Goal: Check status: Check status

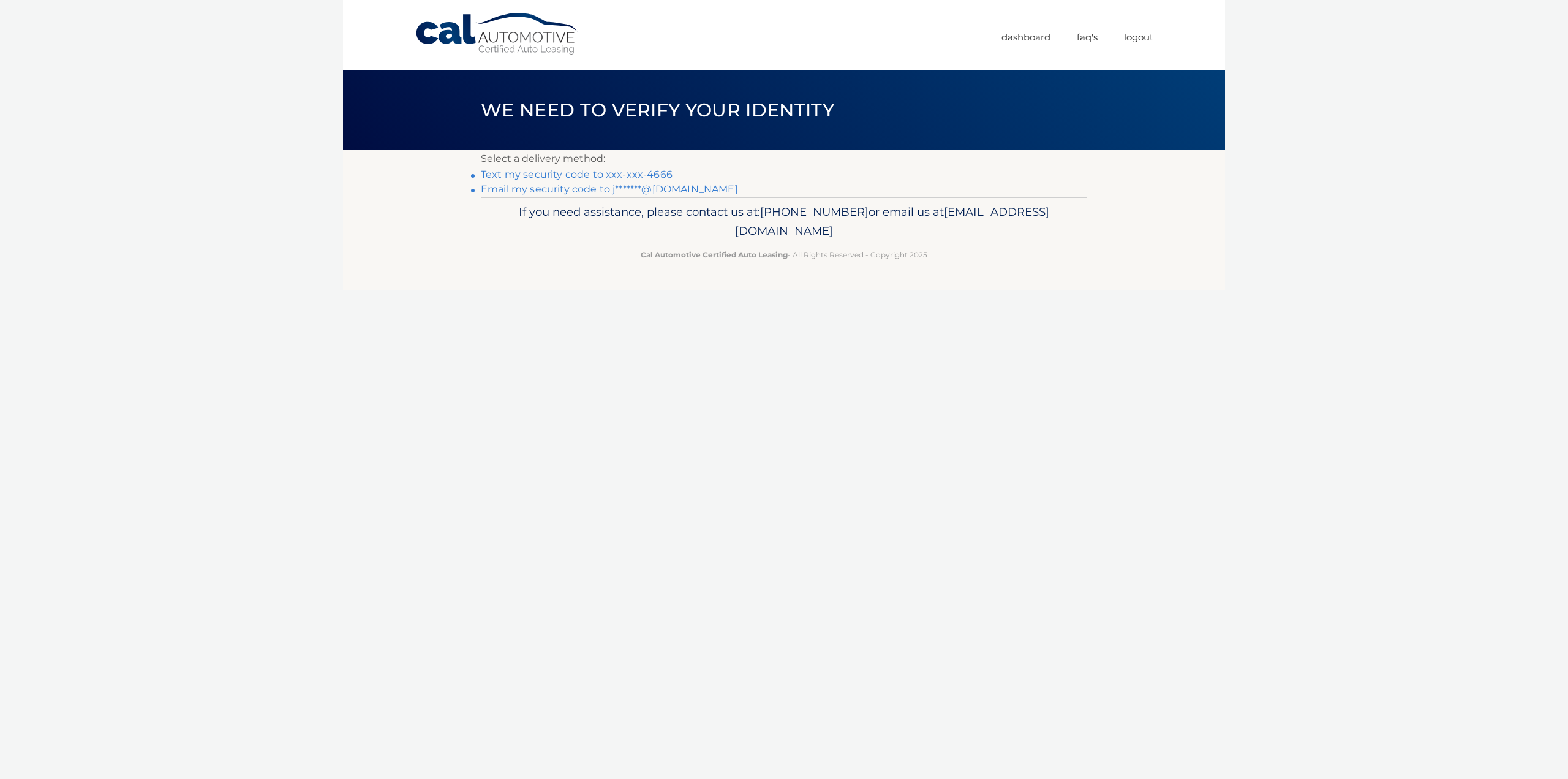
click at [592, 173] on link "Text my security code to xxx-xxx-4666" at bounding box center [576, 175] width 192 height 11
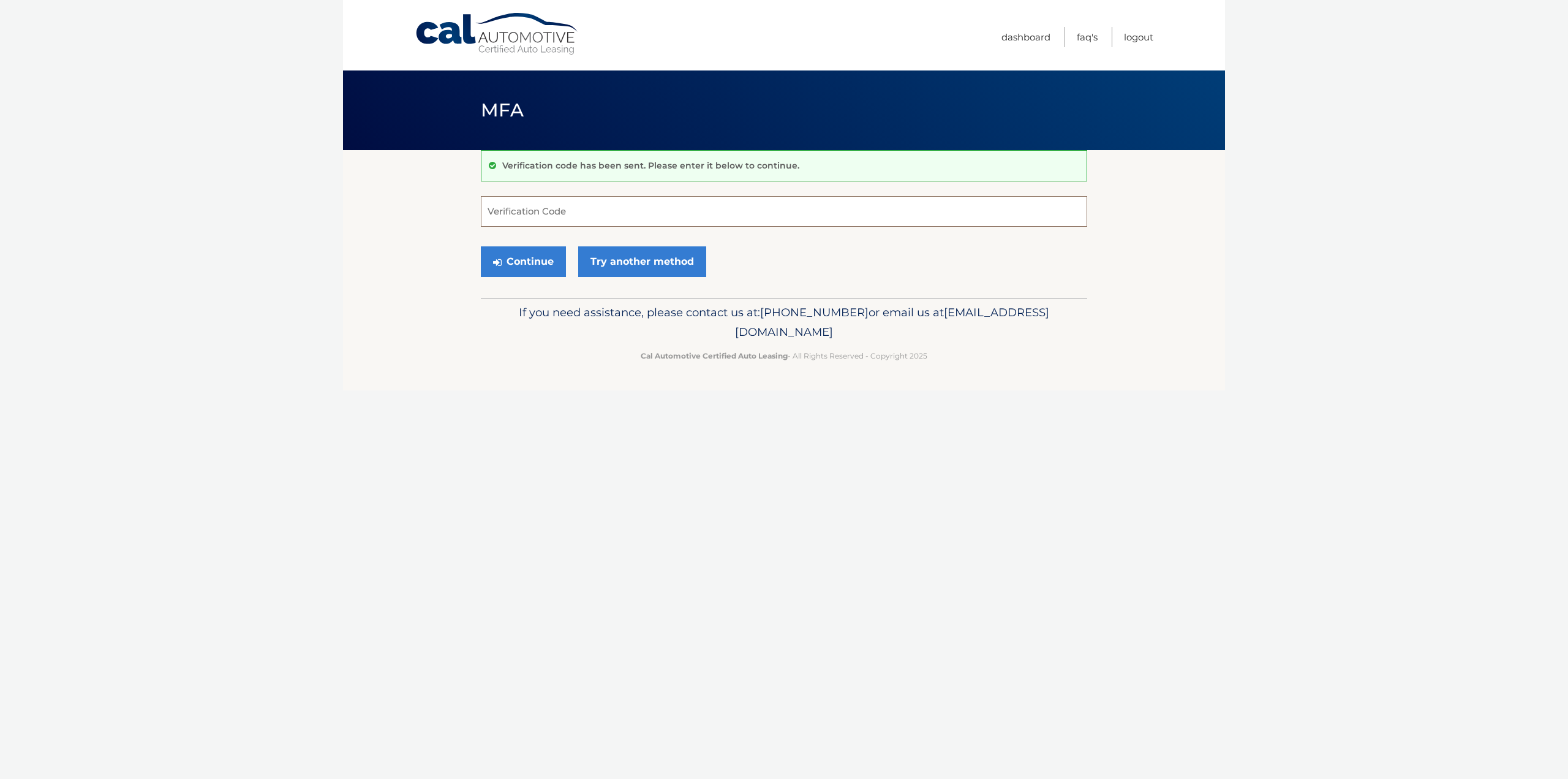
click at [531, 208] on input "Verification Code" at bounding box center [784, 211] width 607 height 31
type input "962716"
click at [501, 258] on button "Continue" at bounding box center [523, 262] width 85 height 31
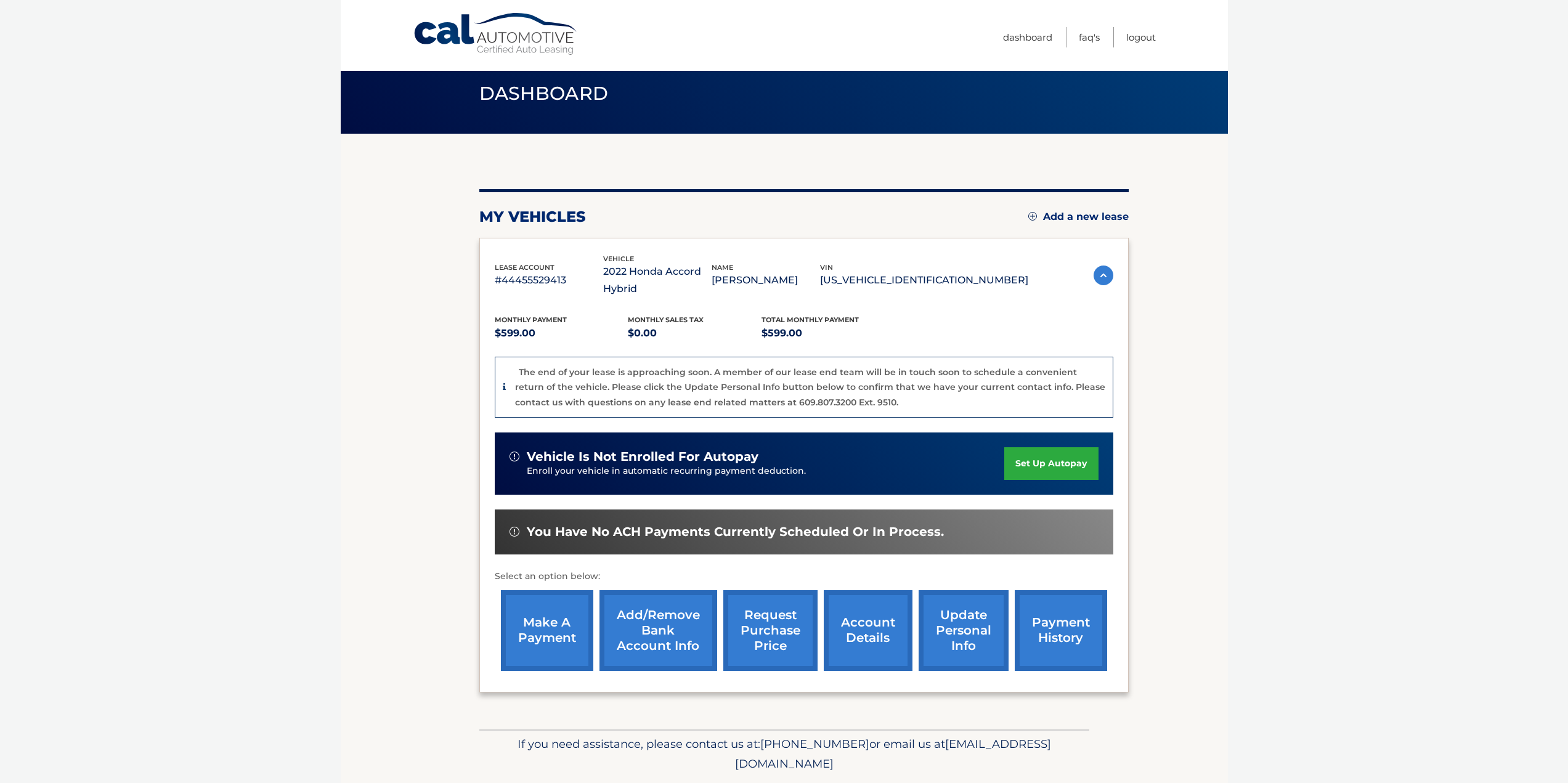
scroll to position [57, 0]
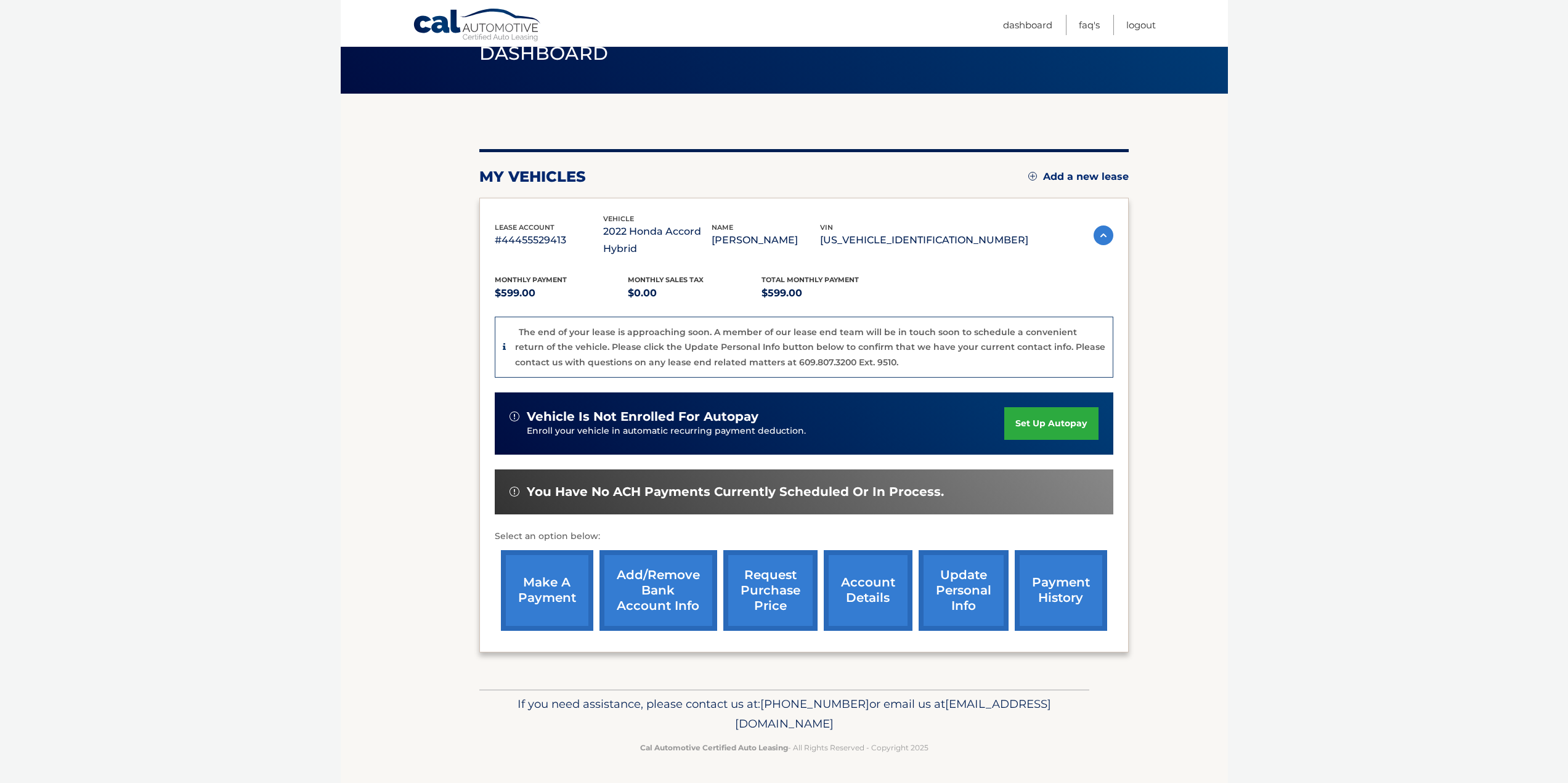
click at [873, 601] on link "account details" at bounding box center [868, 590] width 89 height 80
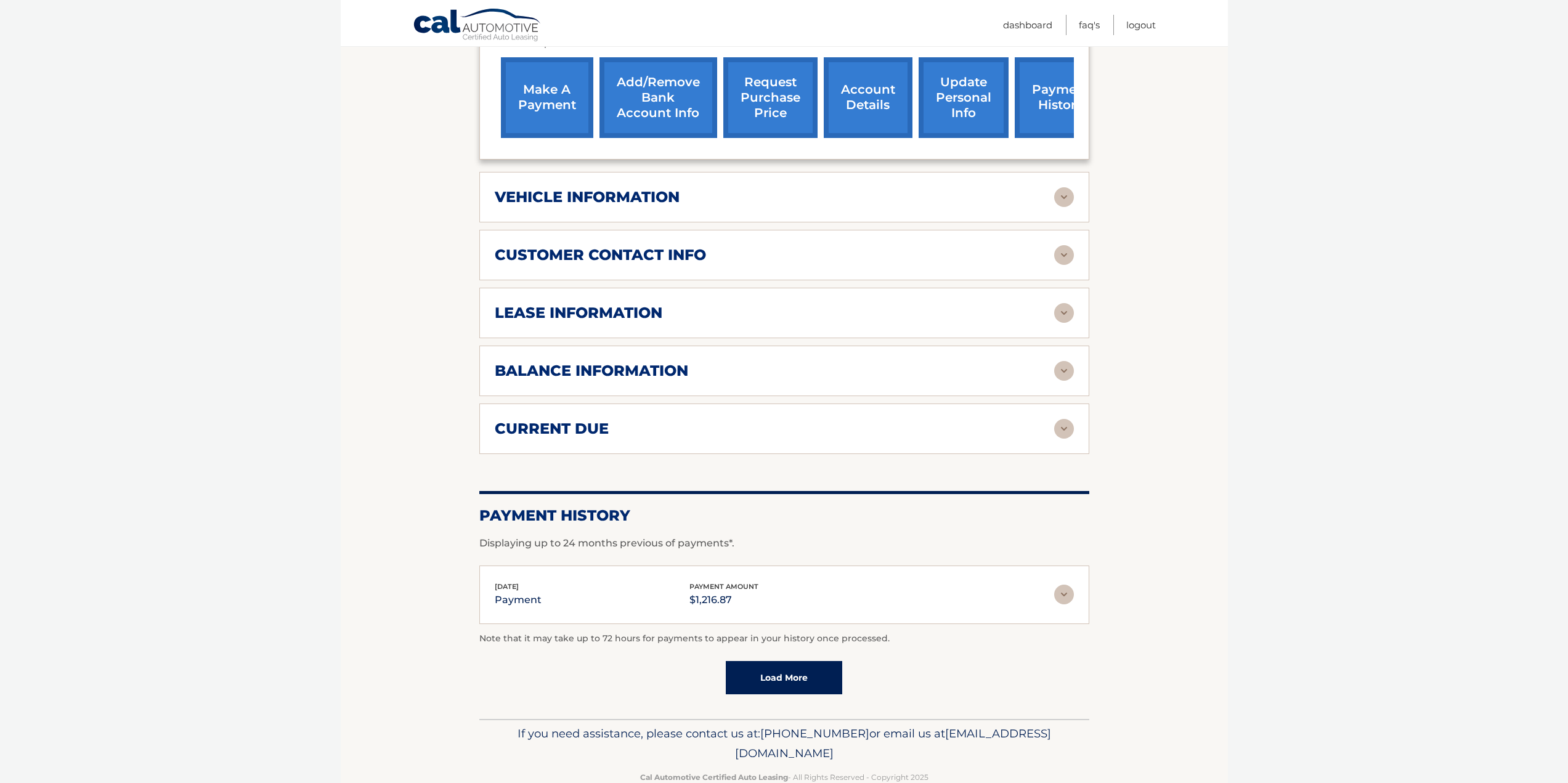
scroll to position [519, 0]
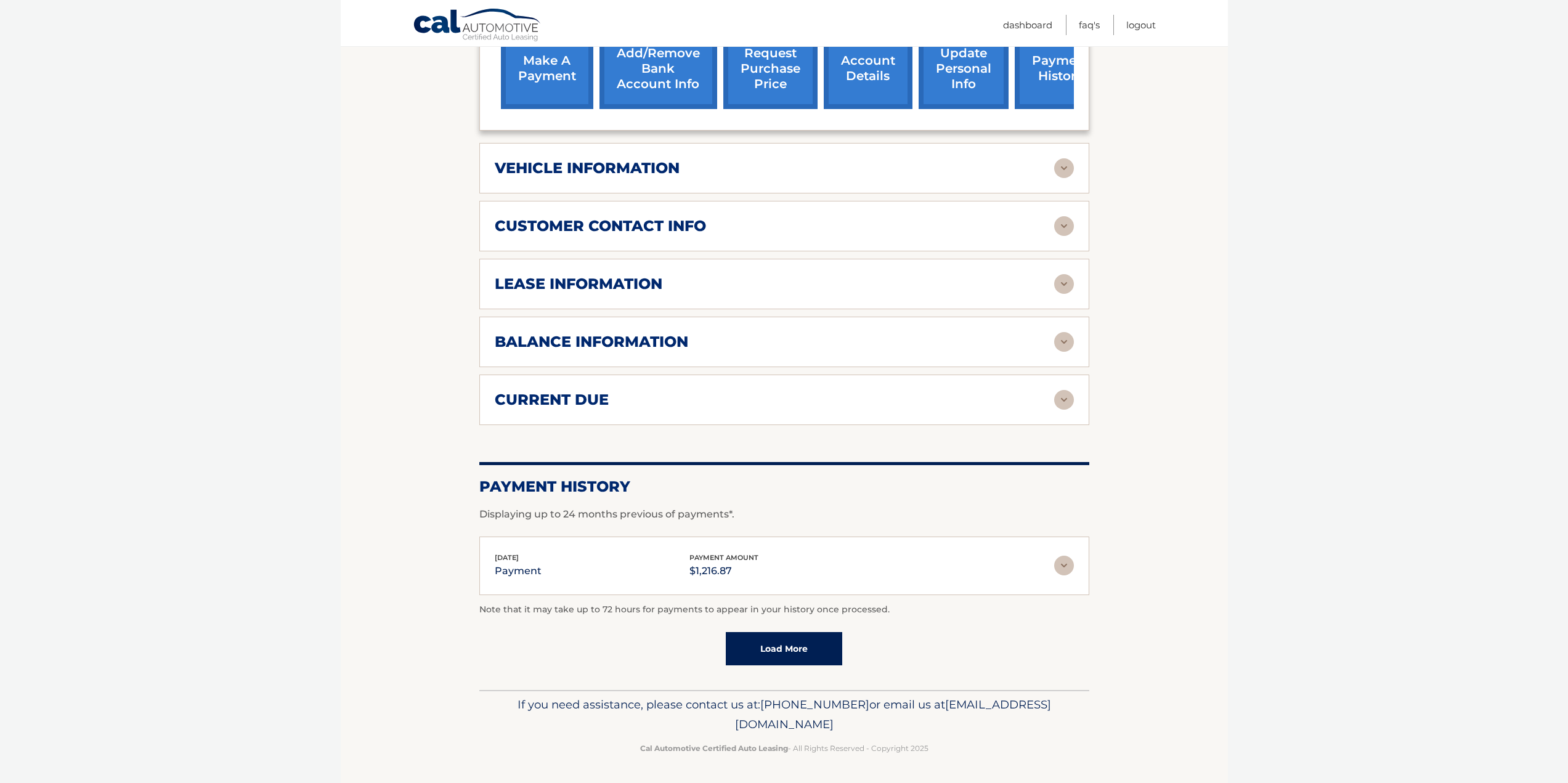
click at [846, 398] on div "current due" at bounding box center [774, 399] width 559 height 19
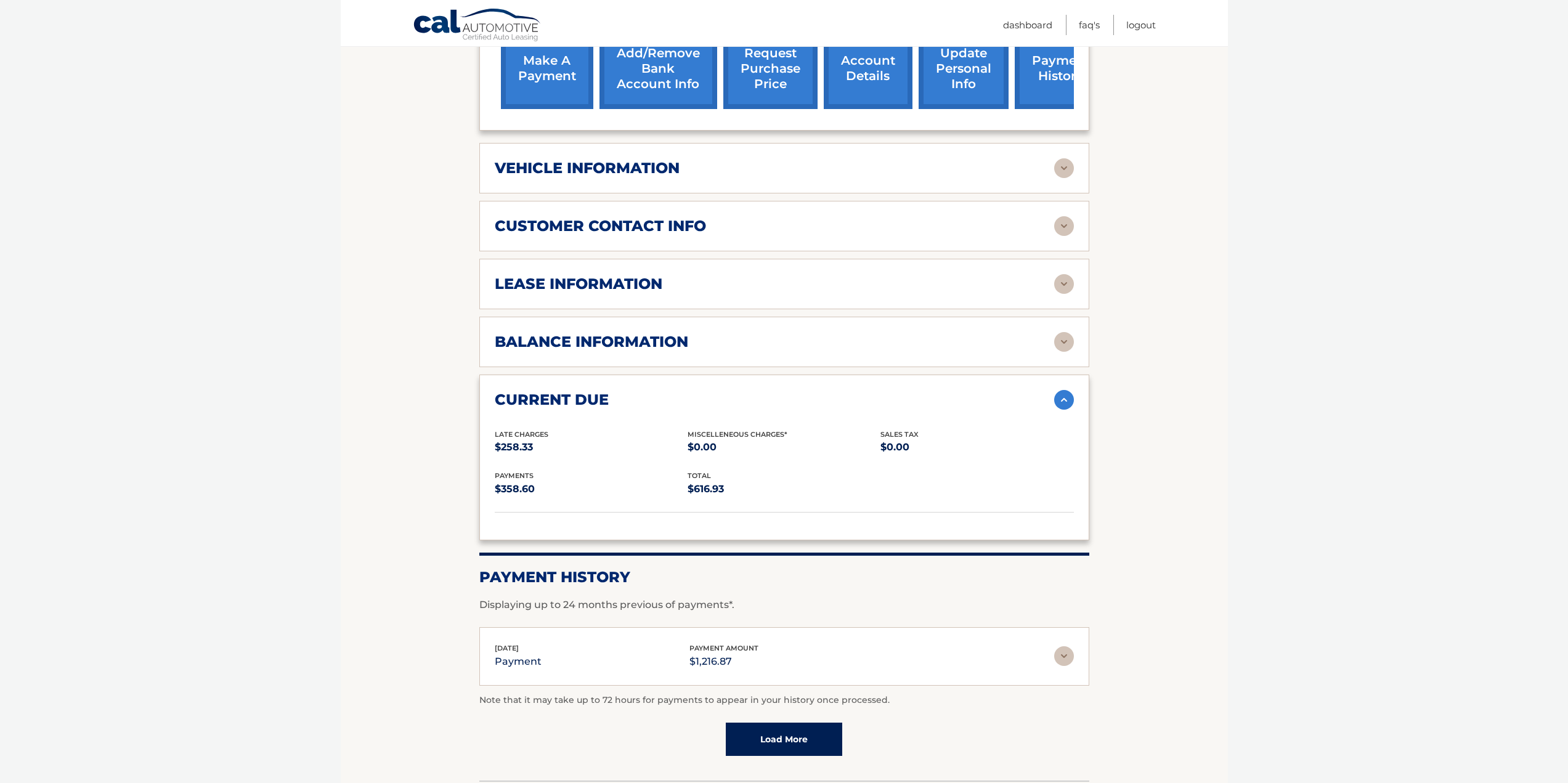
click at [846, 398] on div "current due" at bounding box center [774, 399] width 559 height 19
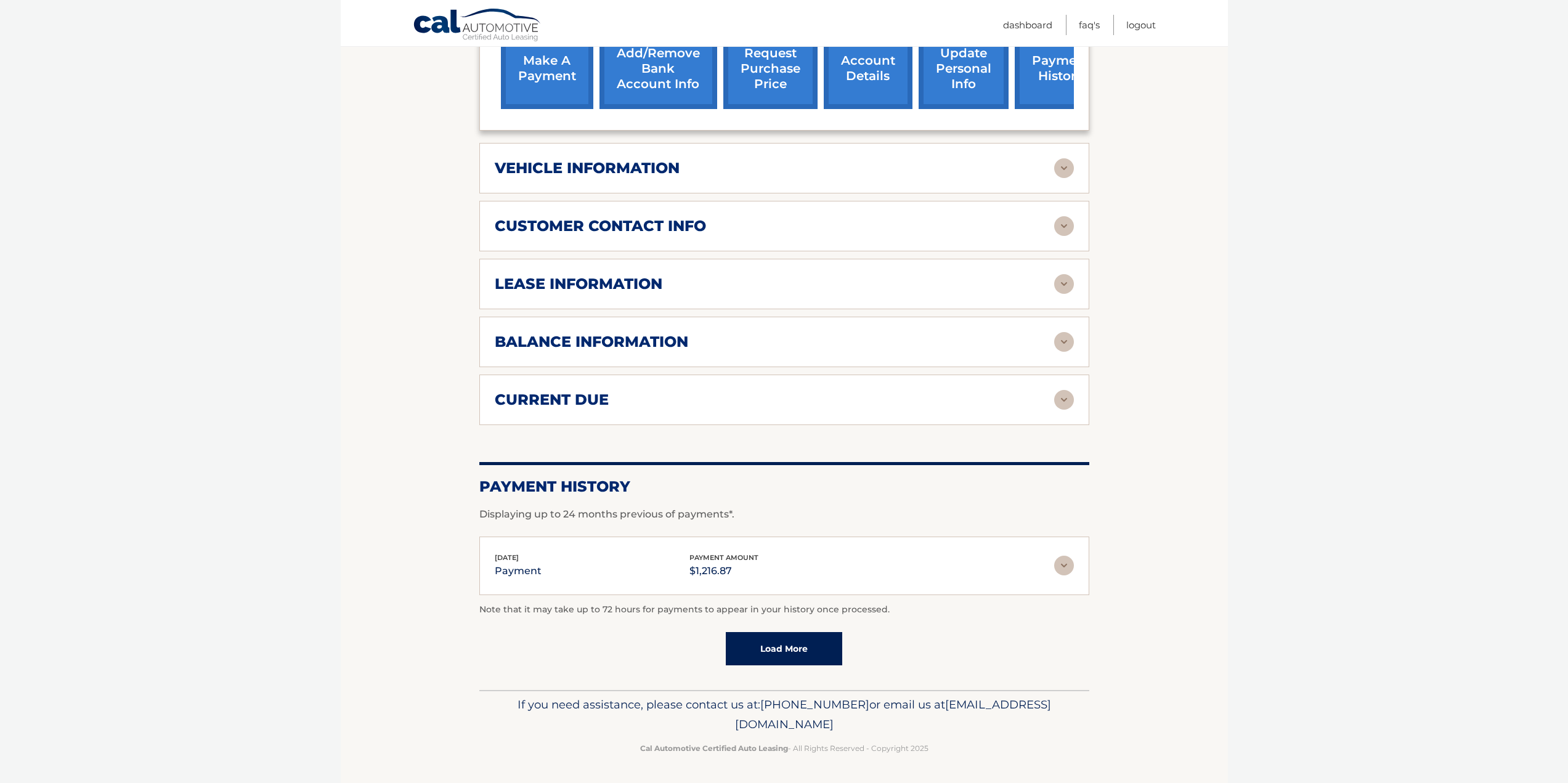
click at [575, 340] on h2 "balance information" at bounding box center [591, 342] width 194 height 19
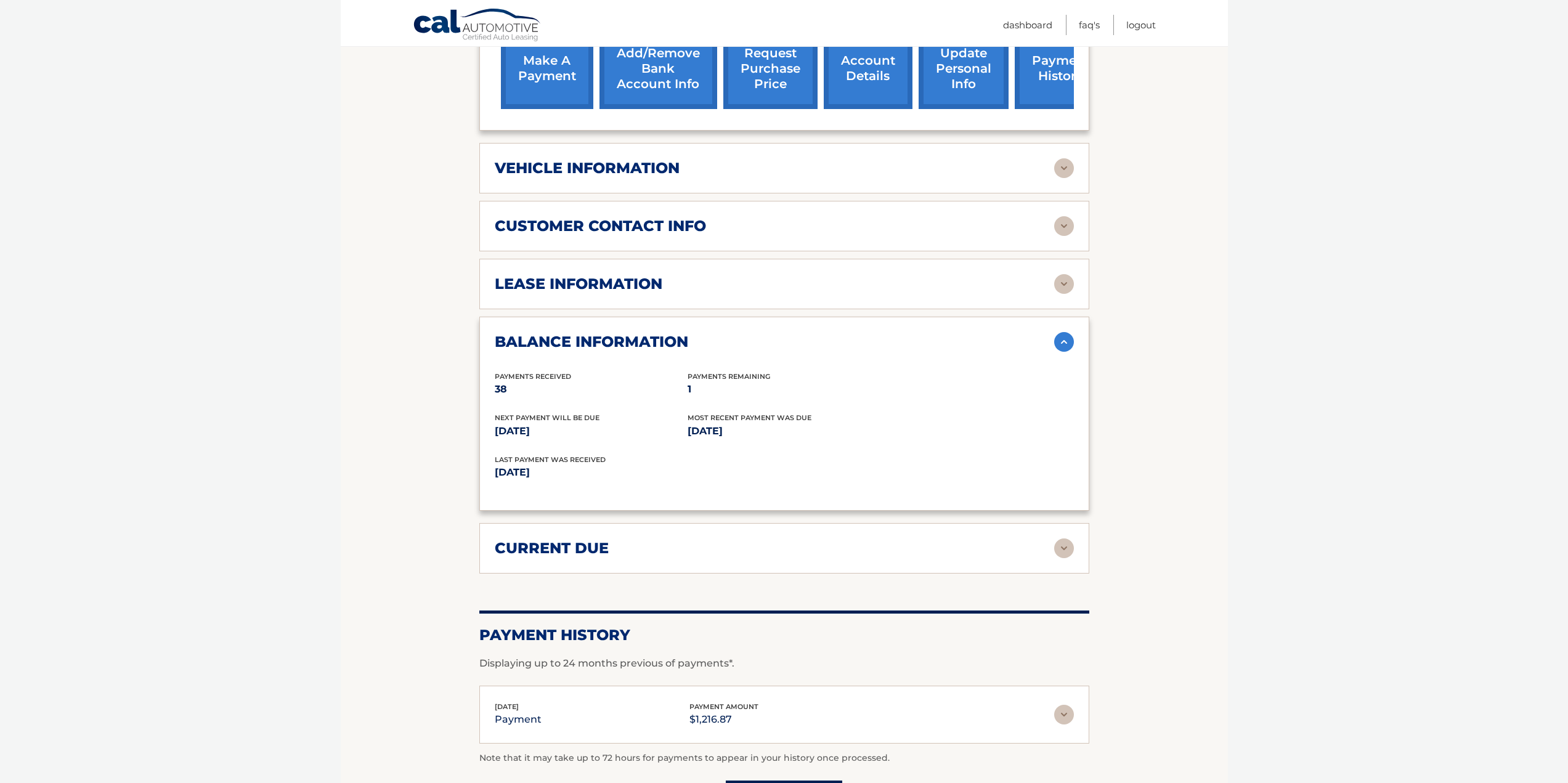
click at [575, 340] on h2 "balance information" at bounding box center [591, 342] width 194 height 19
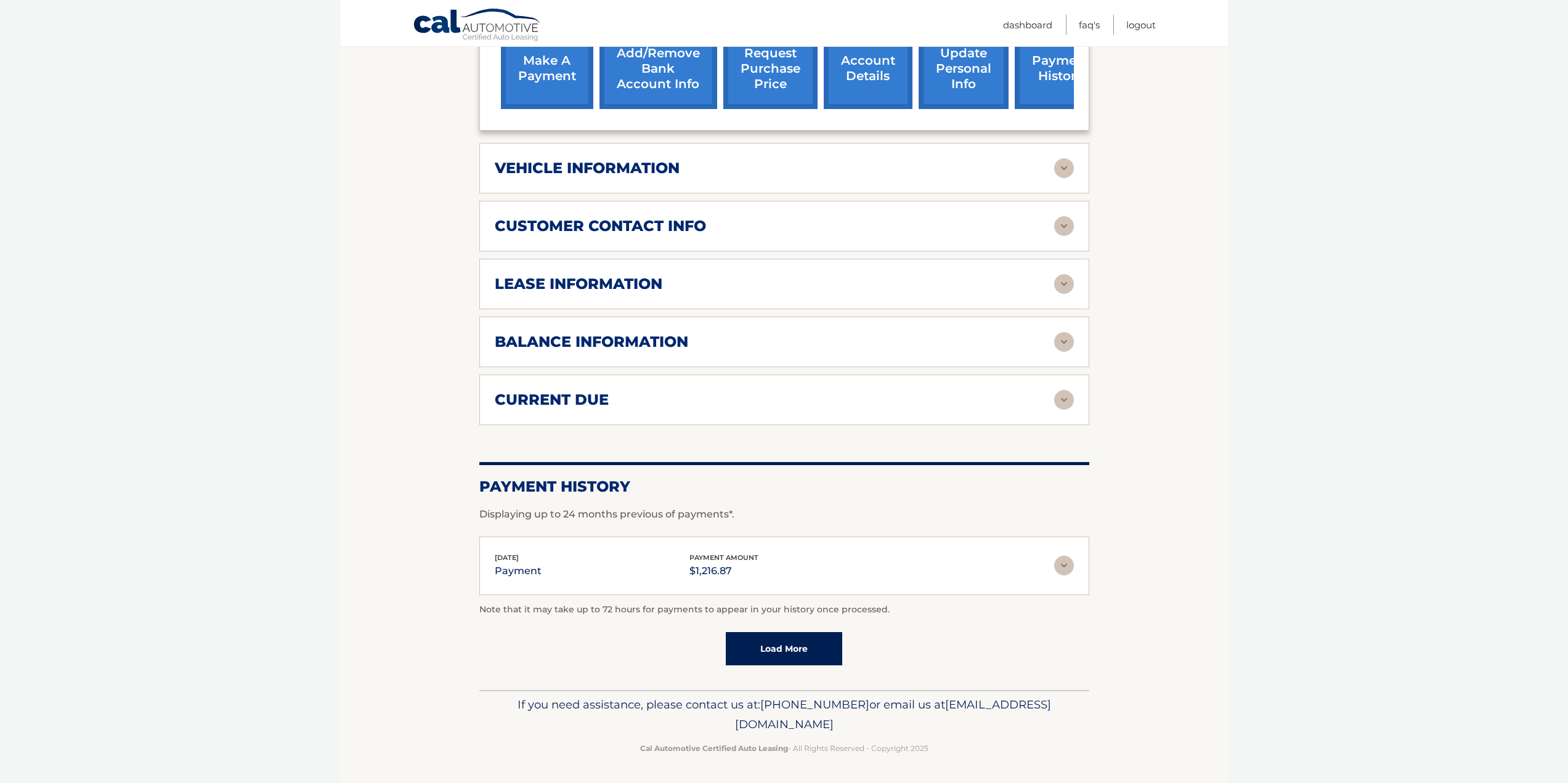
click at [609, 247] on div "customer contact info full name JOHN BIGLEY street address 190 Willow St city E…" at bounding box center [785, 226] width 610 height 51
click at [599, 284] on h2 "lease information" at bounding box center [578, 284] width 167 height 19
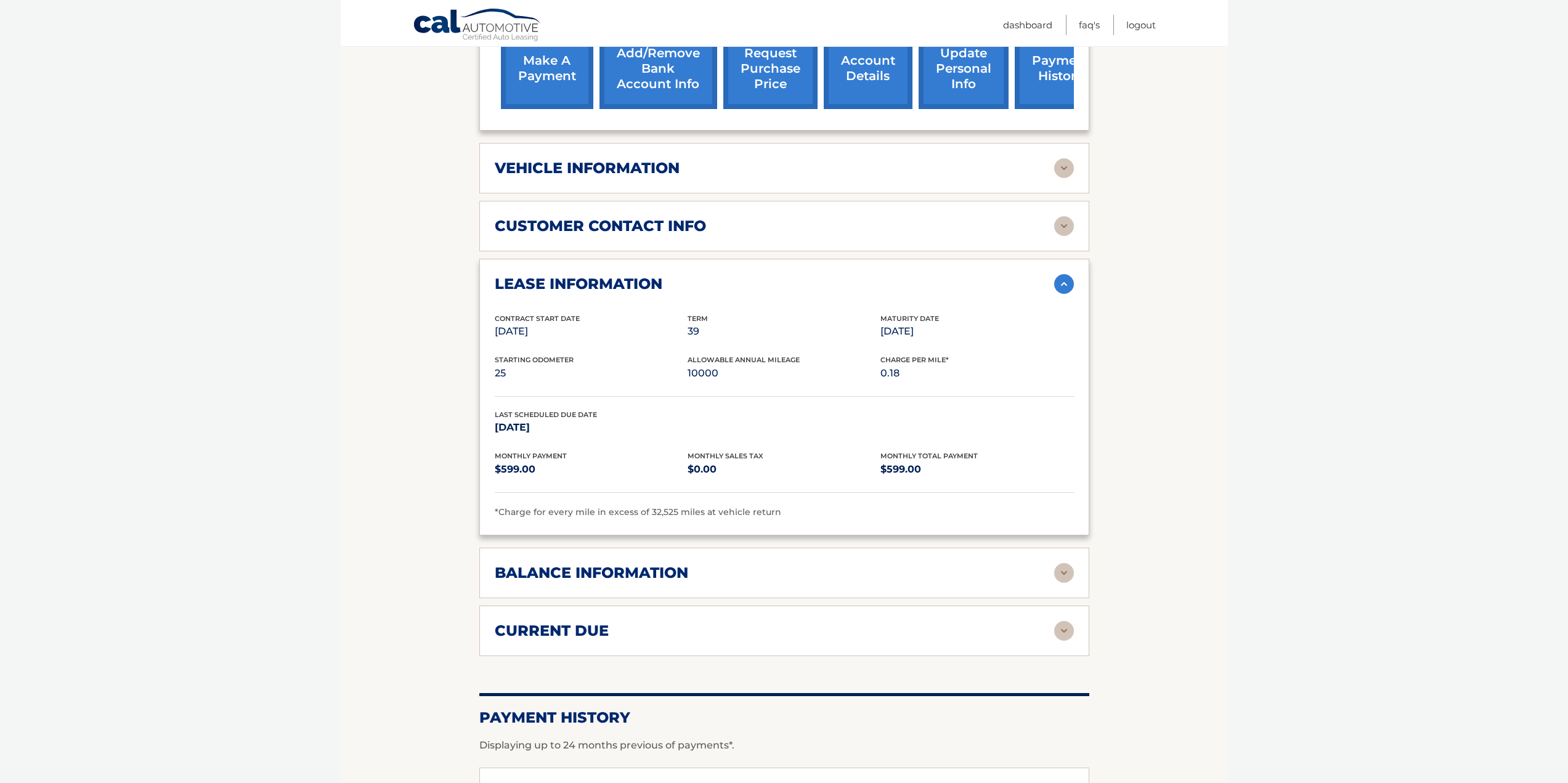
click at [599, 284] on h2 "lease information" at bounding box center [578, 284] width 167 height 19
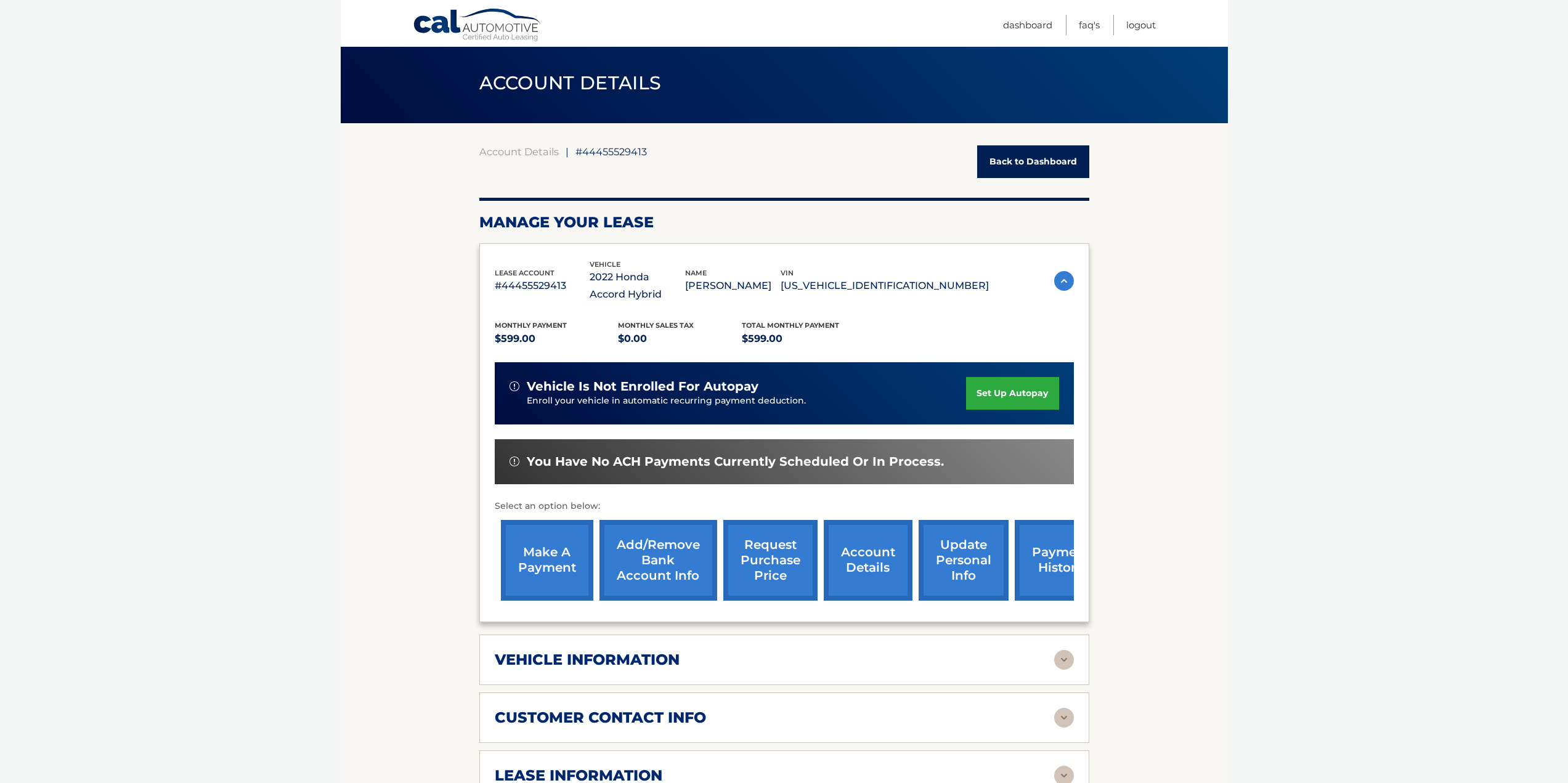
scroll to position [0, 0]
